Goal: Information Seeking & Learning: Learn about a topic

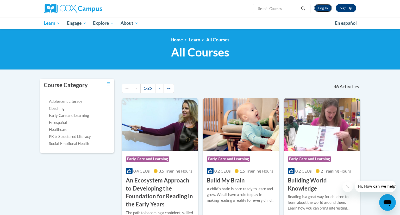
click at [325, 7] on link "Log In" at bounding box center [323, 8] width 18 height 8
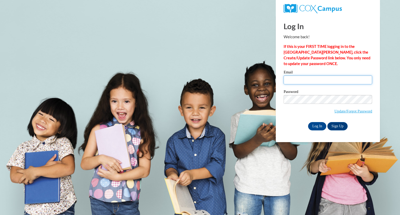
click at [307, 77] on input "Email" at bounding box center [328, 80] width 89 height 9
type input "hughesam@sycamoreschools.org"
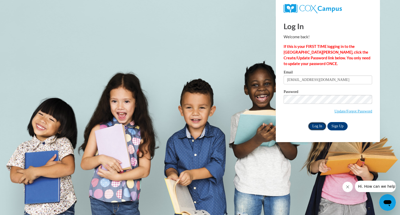
click at [314, 127] on input "Log In" at bounding box center [317, 126] width 18 height 8
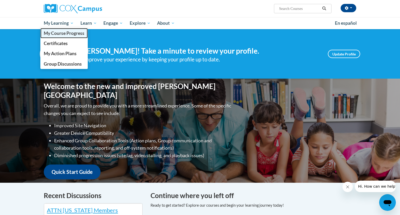
click at [70, 34] on span "My Course Progress" at bounding box center [64, 32] width 41 height 5
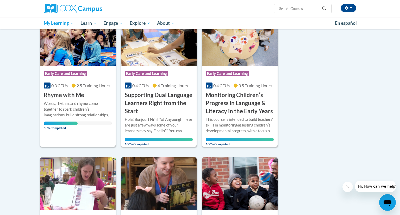
scroll to position [70, 0]
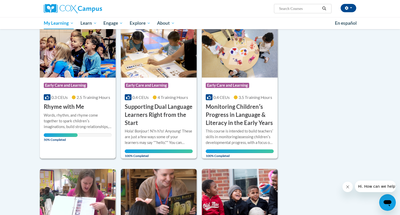
click at [83, 48] on img at bounding box center [78, 50] width 76 height 53
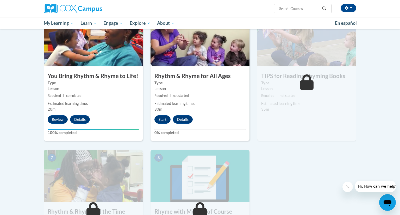
scroll to position [274, 0]
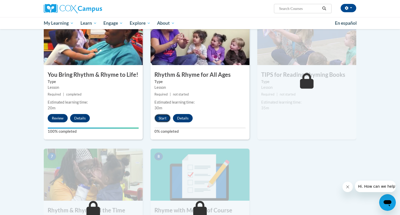
click at [161, 119] on button "Start" at bounding box center [162, 118] width 16 height 8
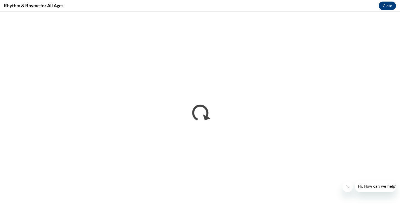
scroll to position [0, 0]
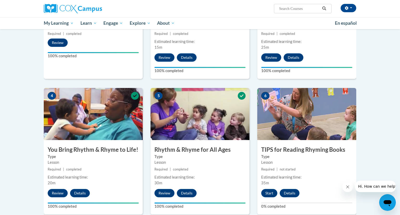
scroll to position [199, 0]
